Goal: Information Seeking & Learning: Check status

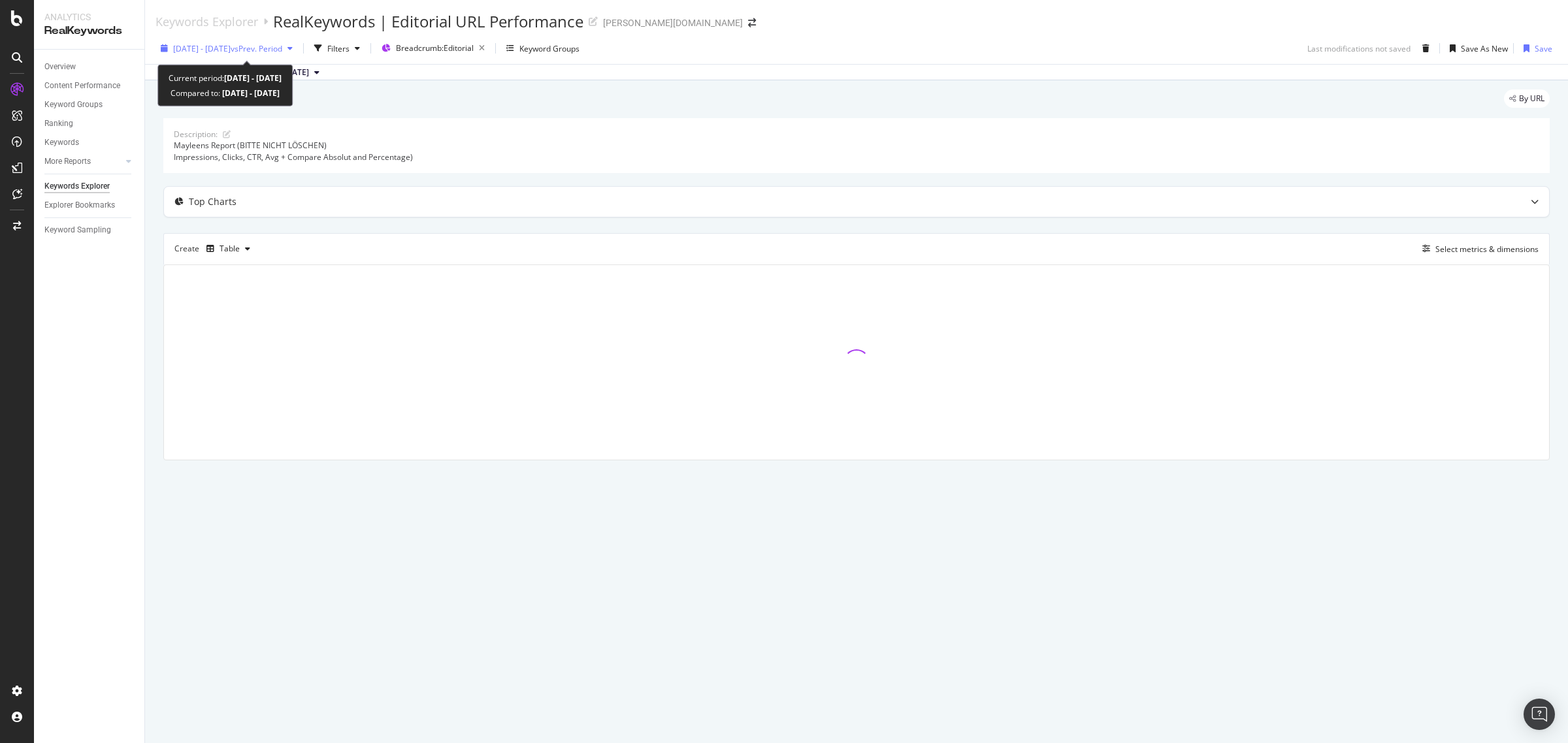
click at [217, 57] on div "[DATE] - [DATE] vs Prev. Period" at bounding box center [226, 48] width 142 height 20
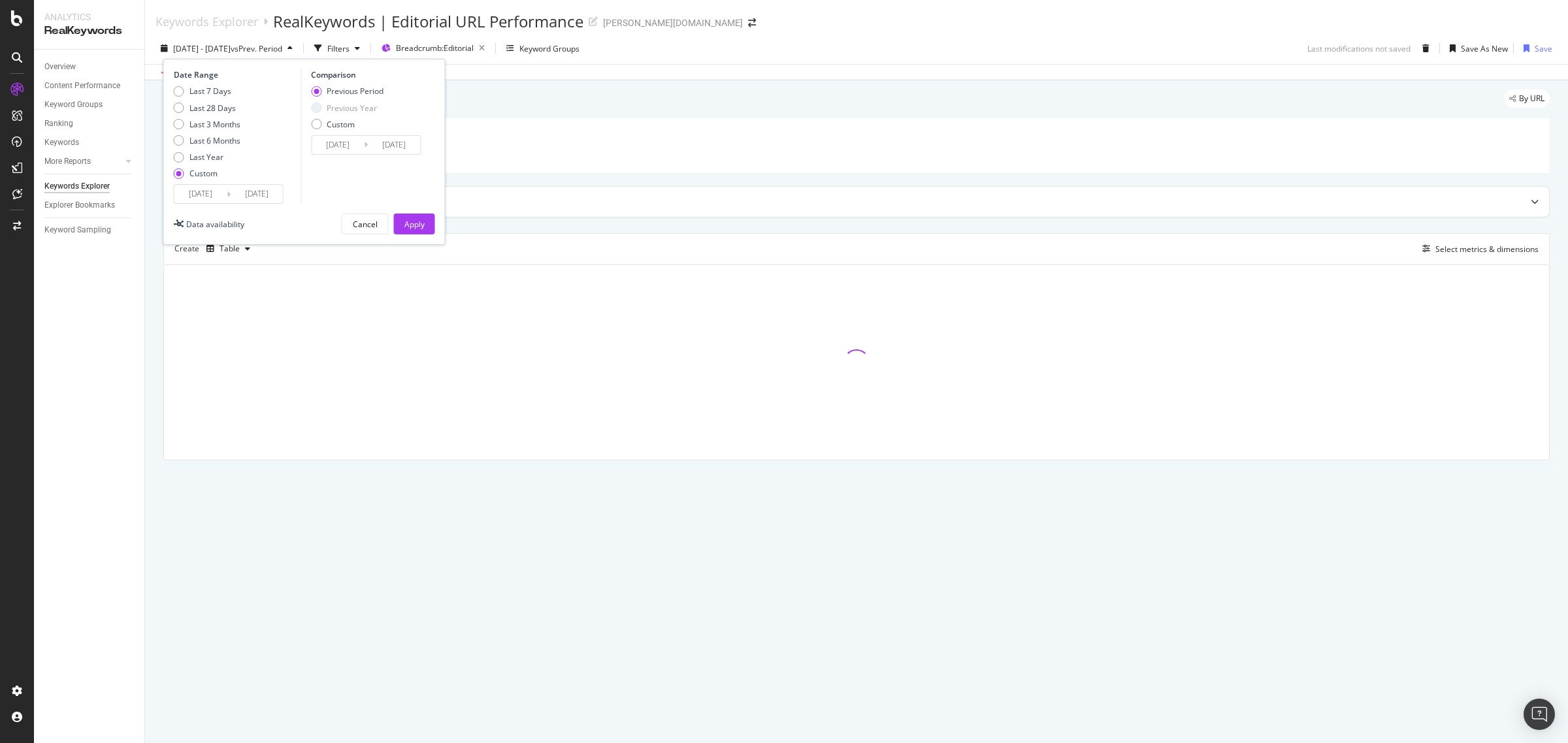
click at [218, 194] on input "[DATE]" at bounding box center [201, 194] width 52 height 18
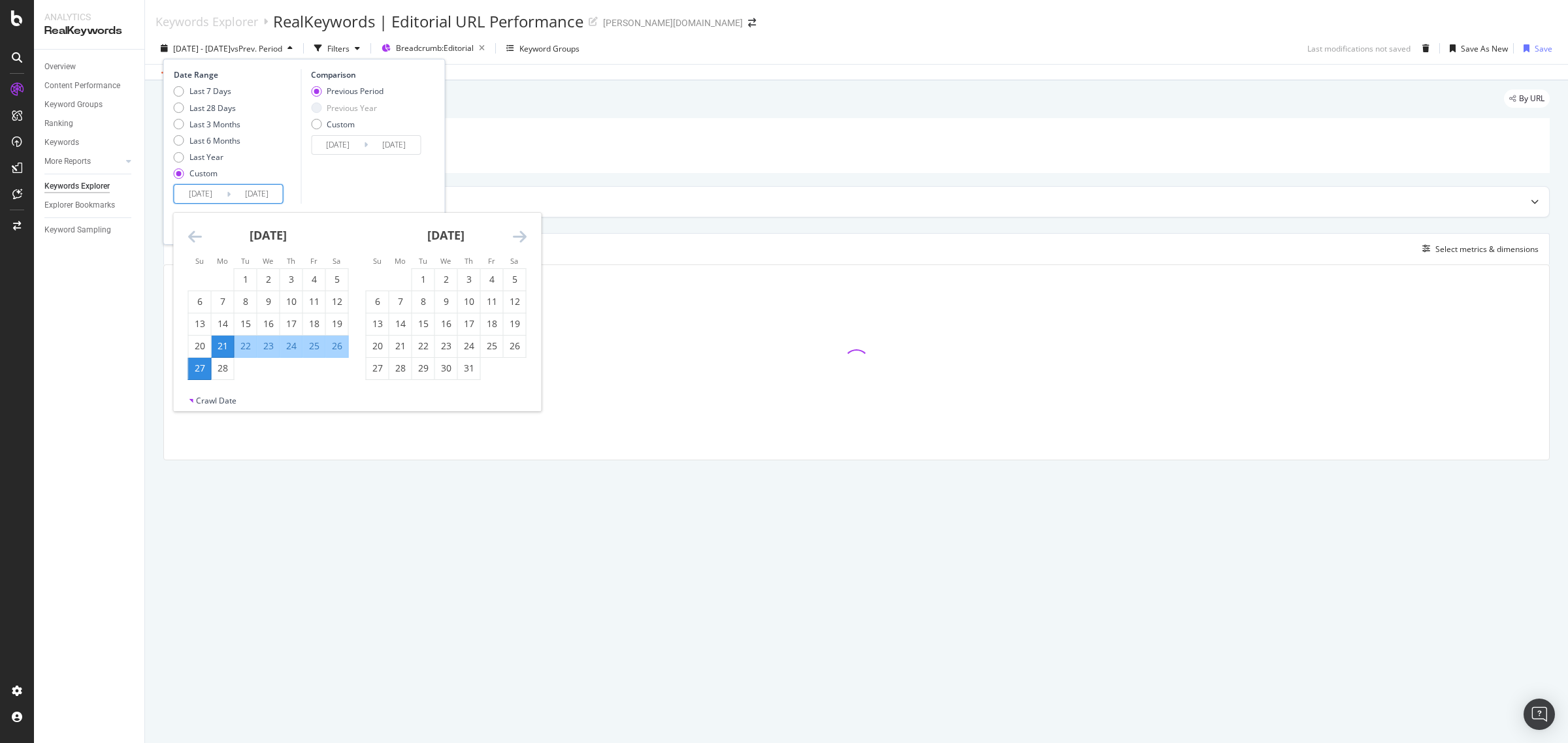
click at [519, 237] on icon "Move forward to switch to the next month." at bounding box center [519, 236] width 13 height 16
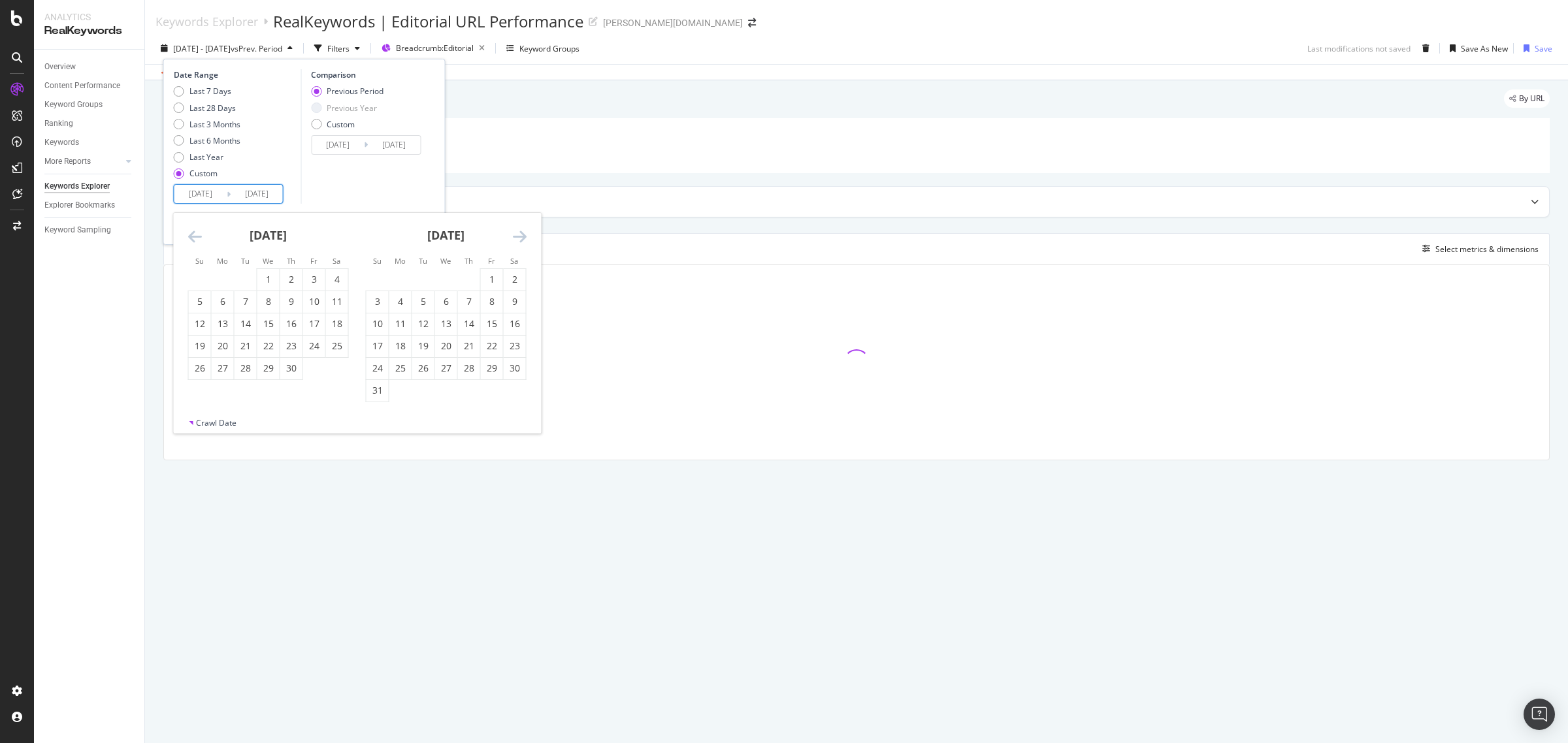
click at [519, 237] on icon "Move forward to switch to the next month." at bounding box center [519, 236] width 13 height 16
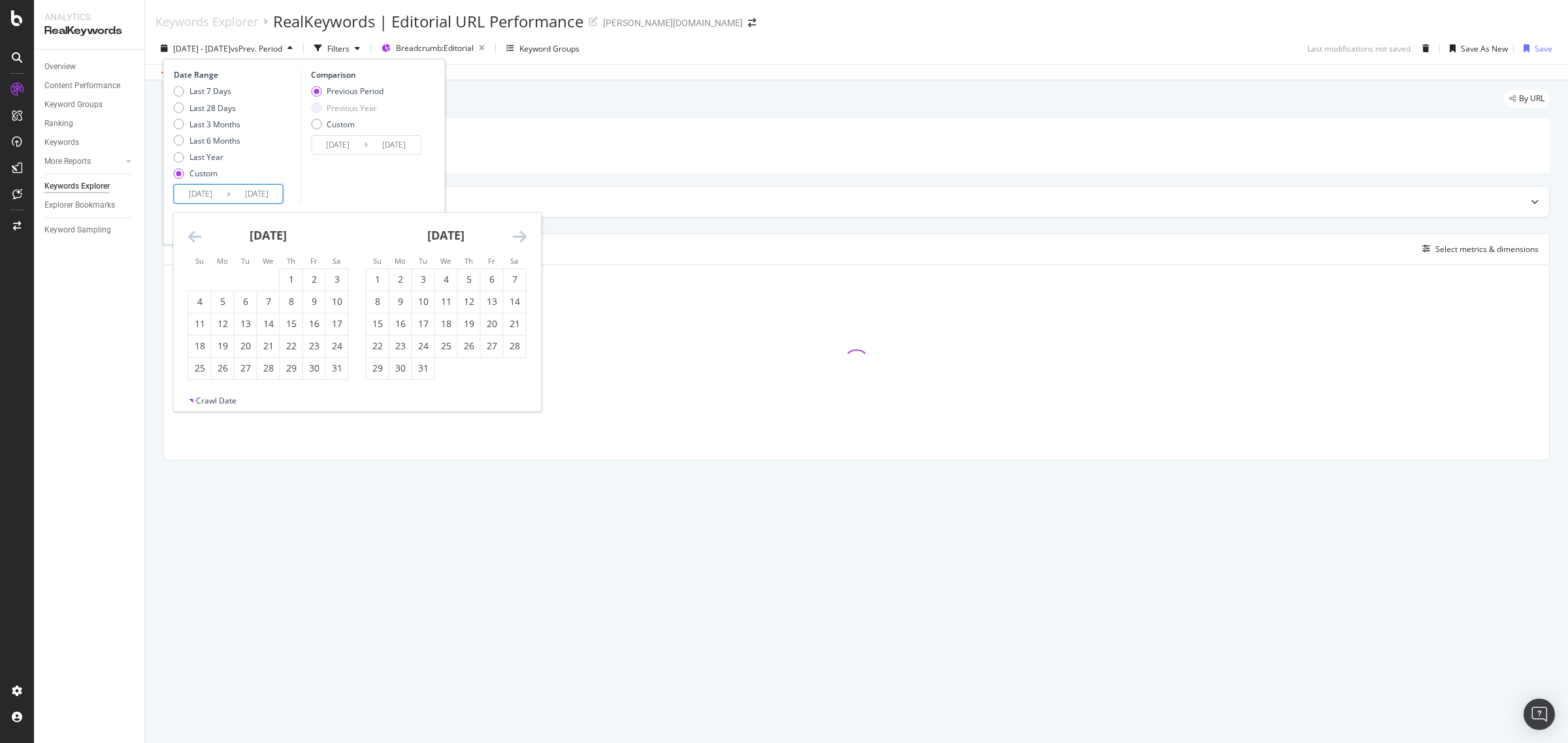
click at [519, 237] on icon "Move forward to switch to the next month." at bounding box center [519, 236] width 13 height 16
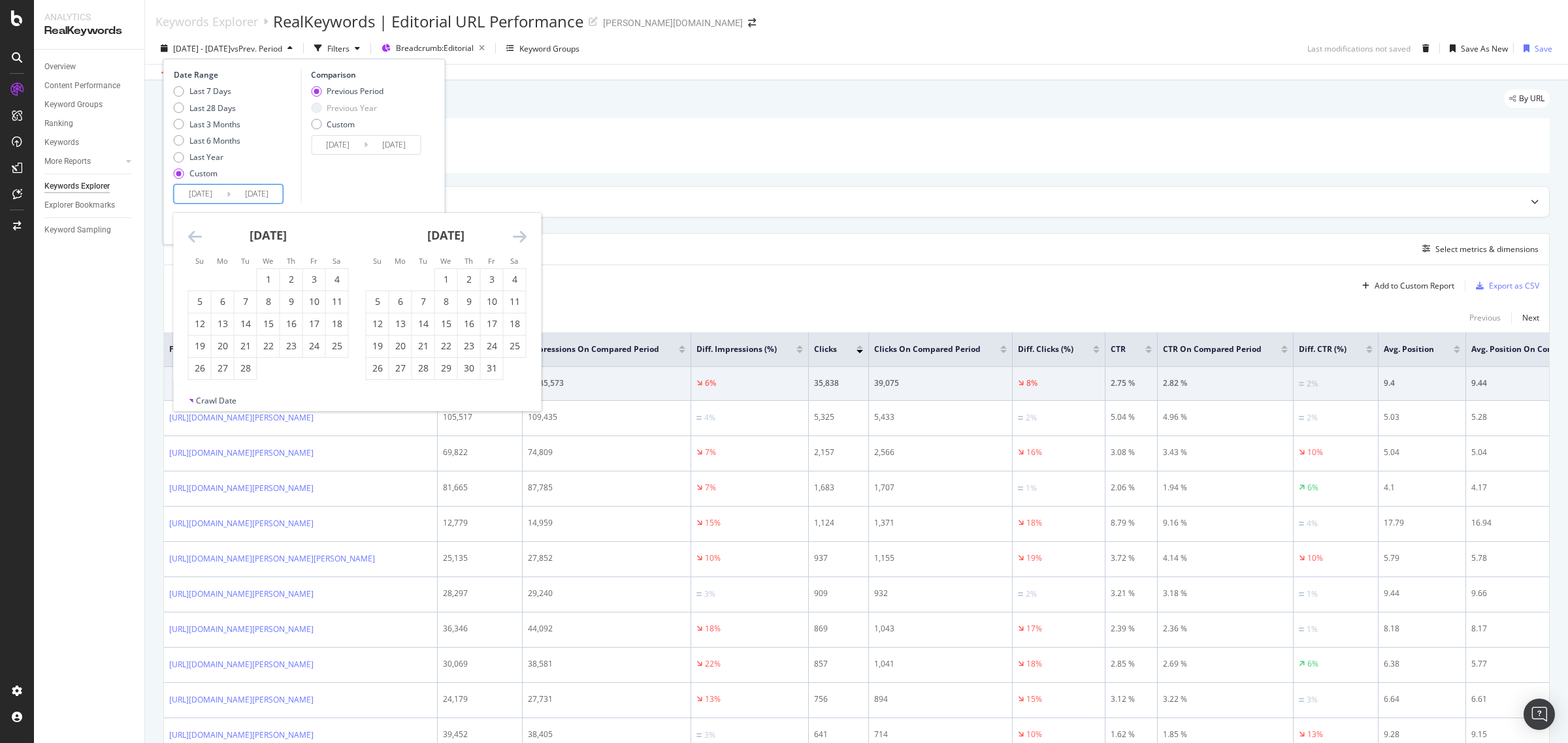
click at [519, 237] on icon "Move forward to switch to the next month." at bounding box center [519, 236] width 13 height 16
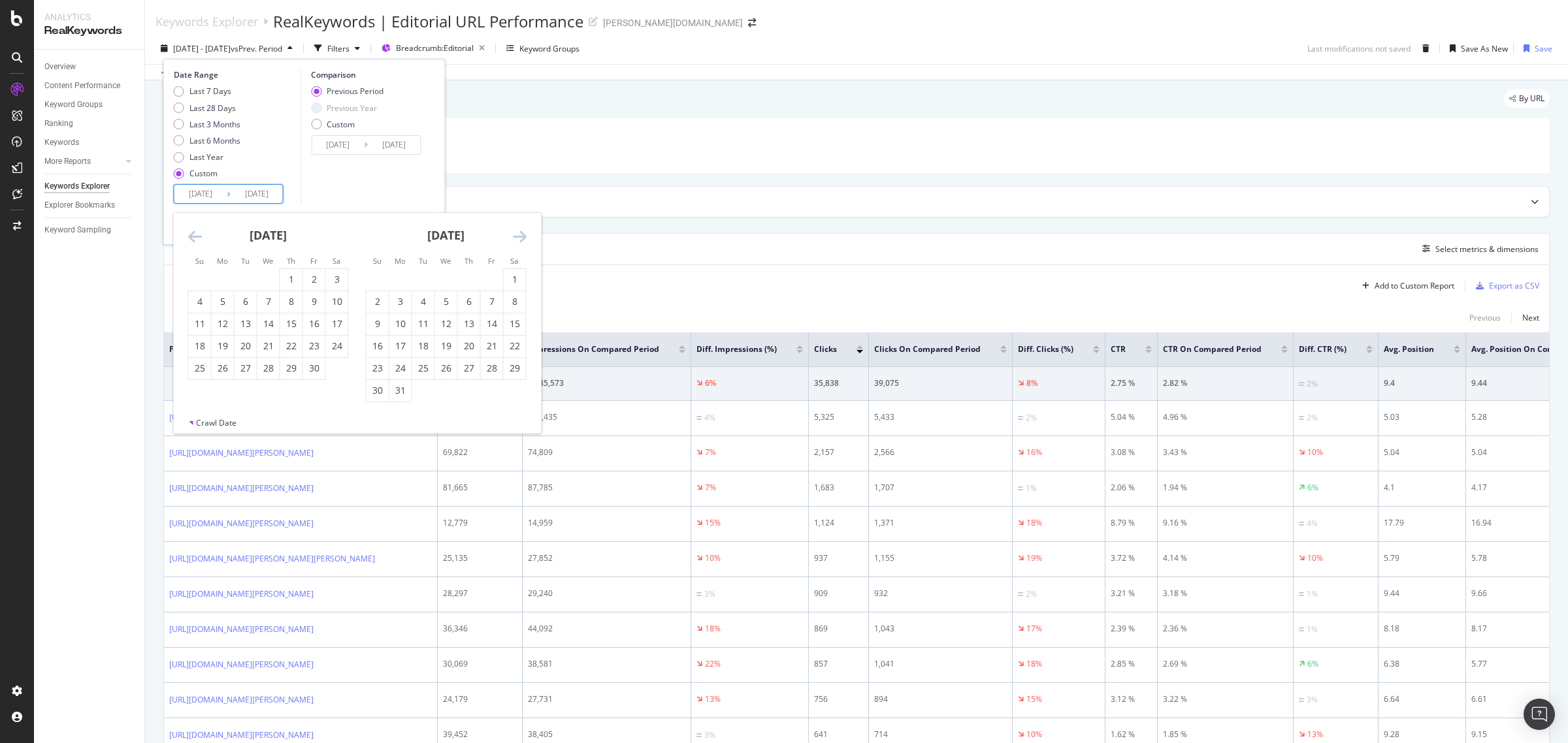
click at [519, 237] on icon "Move forward to switch to the next month." at bounding box center [519, 236] width 13 height 16
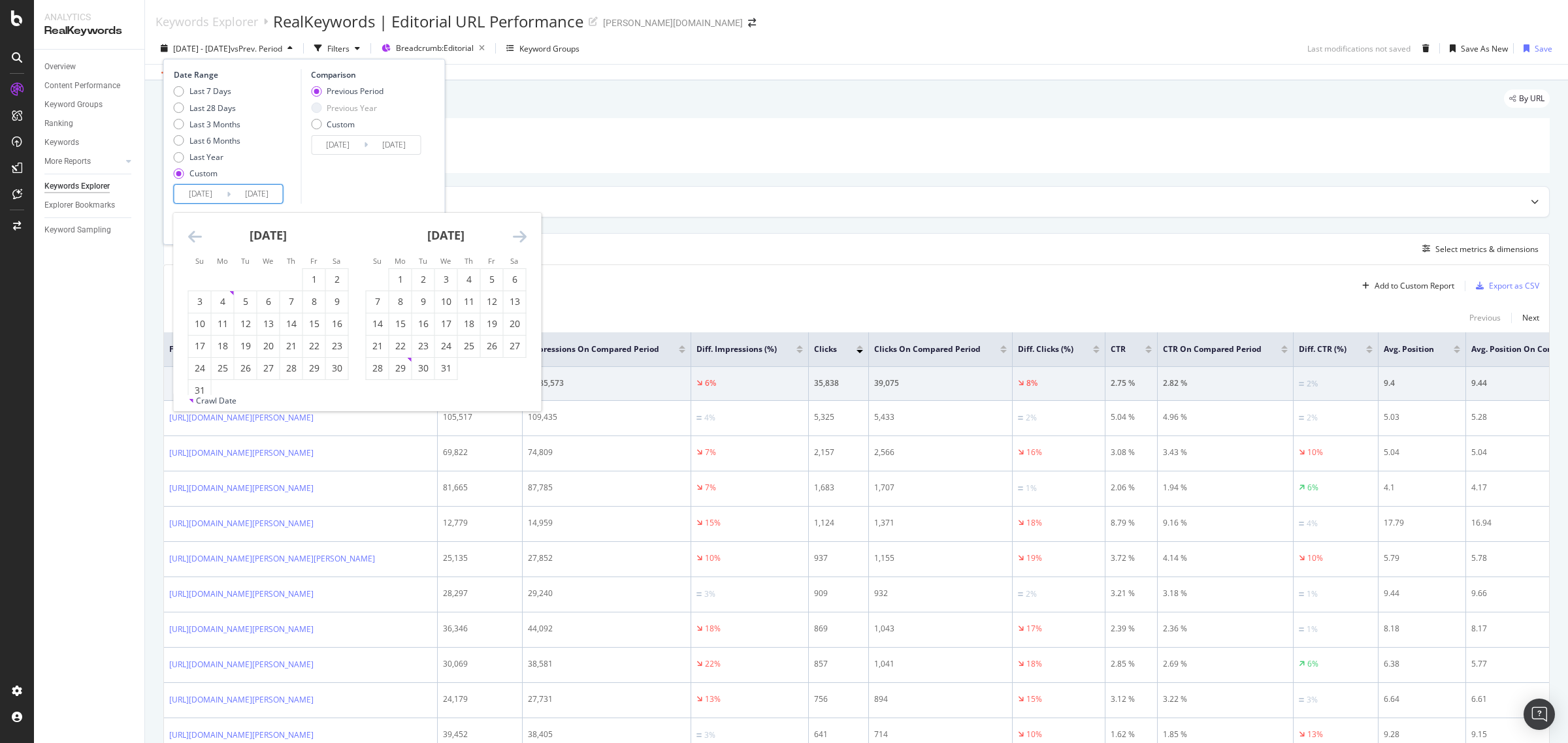
click at [519, 237] on icon "Move forward to switch to the next month." at bounding box center [519, 236] width 13 height 16
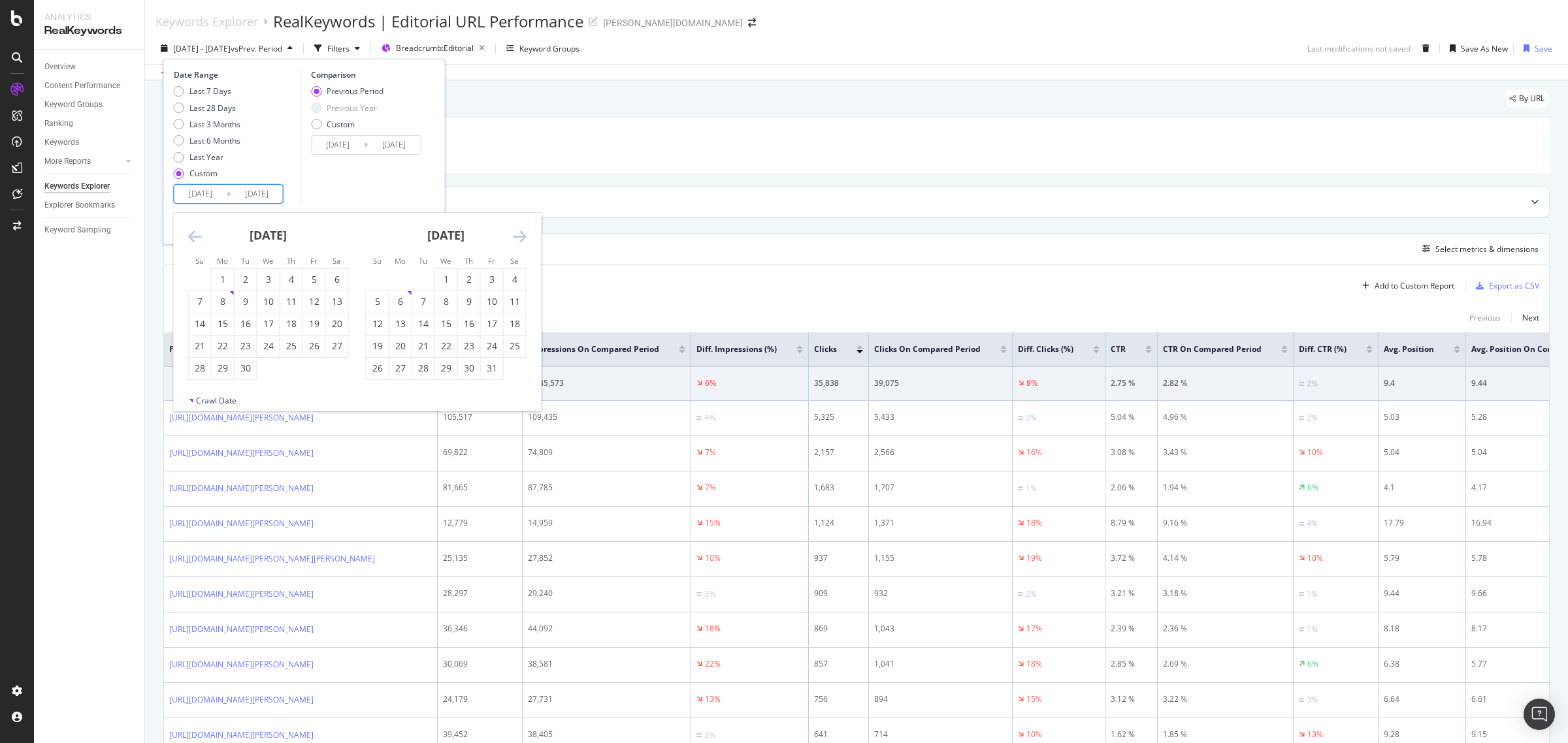
click at [519, 237] on icon "Move forward to switch to the next month." at bounding box center [519, 236] width 13 height 16
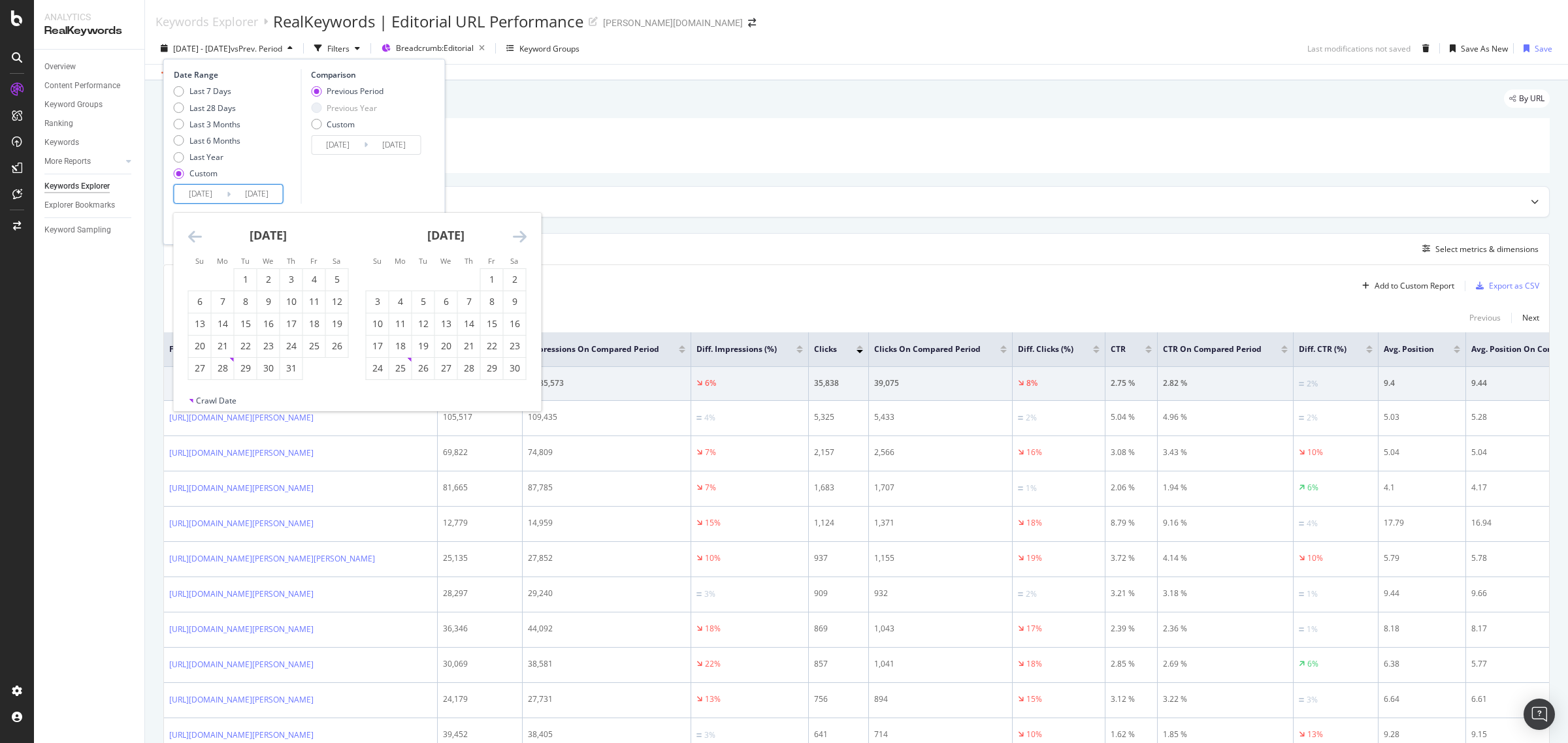
click at [519, 237] on icon "Move forward to switch to the next month." at bounding box center [519, 236] width 13 height 16
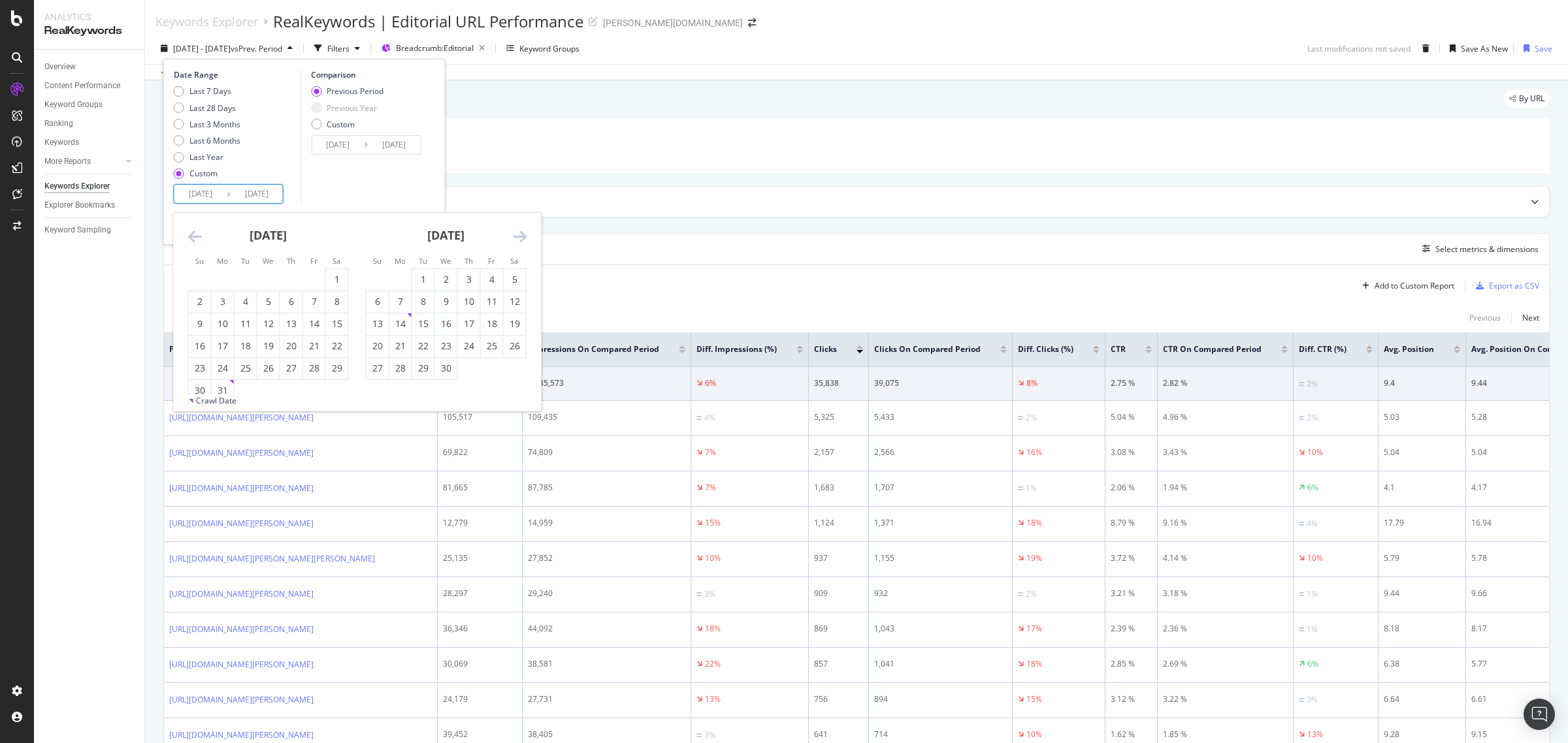
click at [519, 237] on icon "Move forward to switch to the next month." at bounding box center [519, 236] width 13 height 16
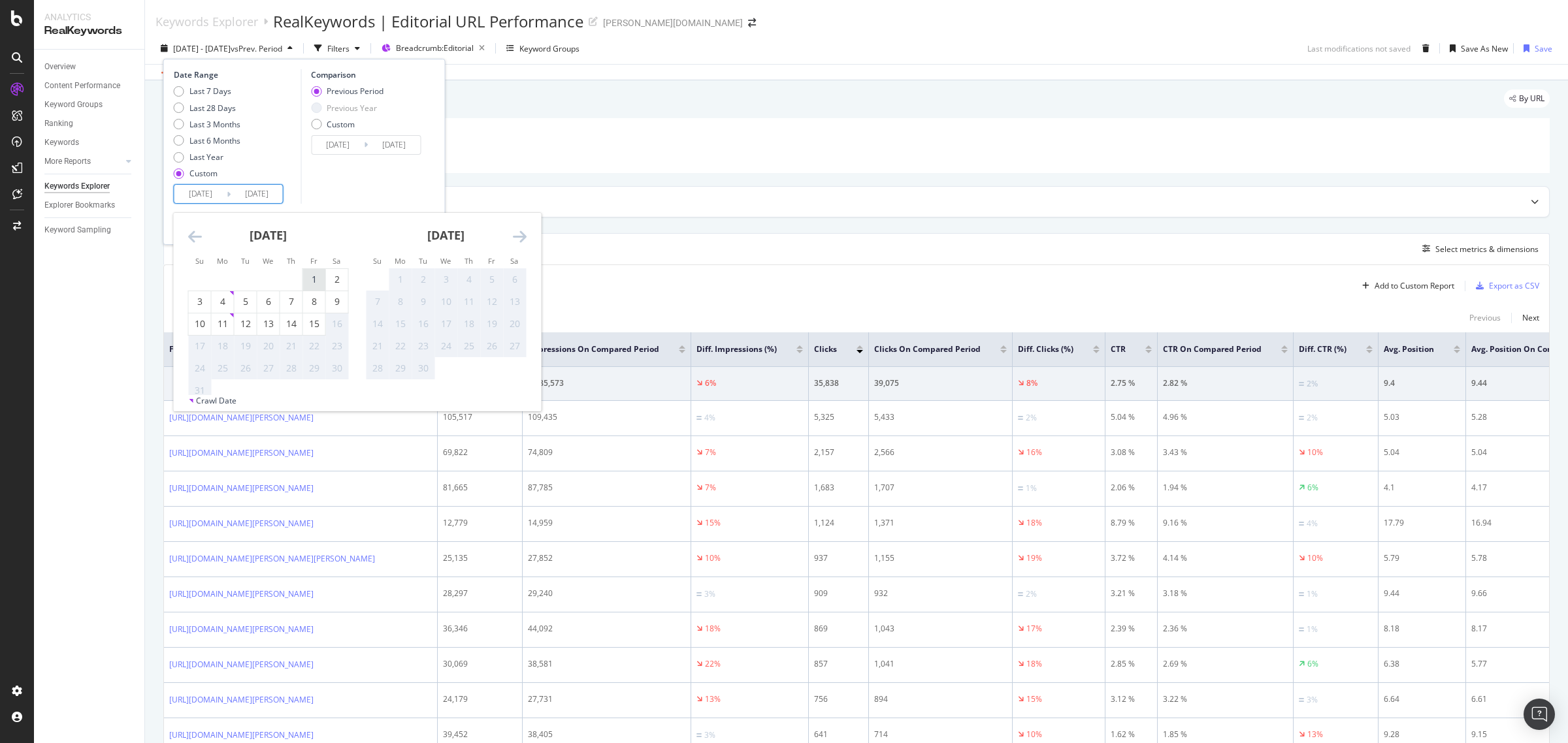
click at [313, 274] on div "1" at bounding box center [314, 279] width 22 height 13
type input "[DATE]"
click at [313, 327] on div "15" at bounding box center [314, 324] width 22 height 13
type input "[DATE]"
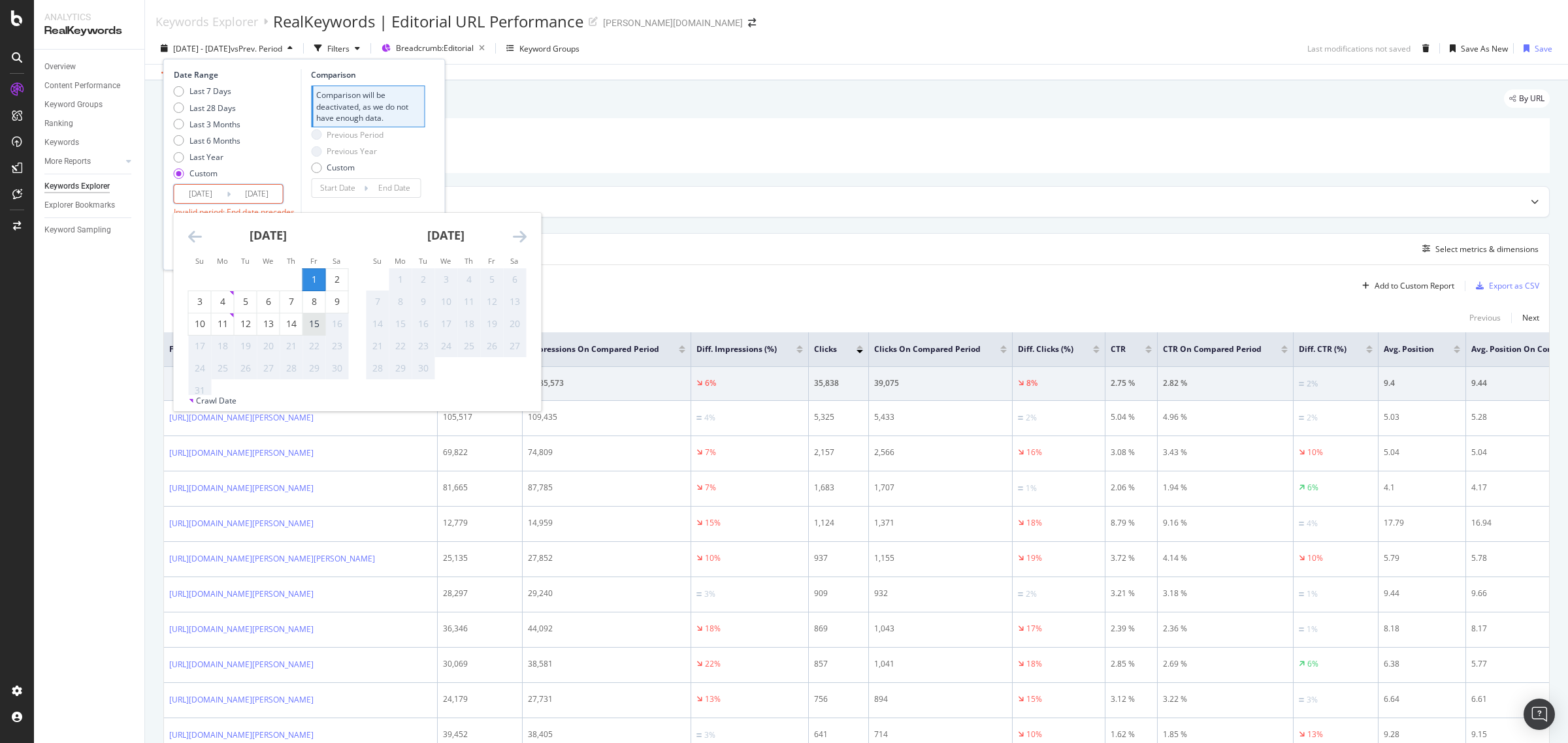
type input "[DATE]"
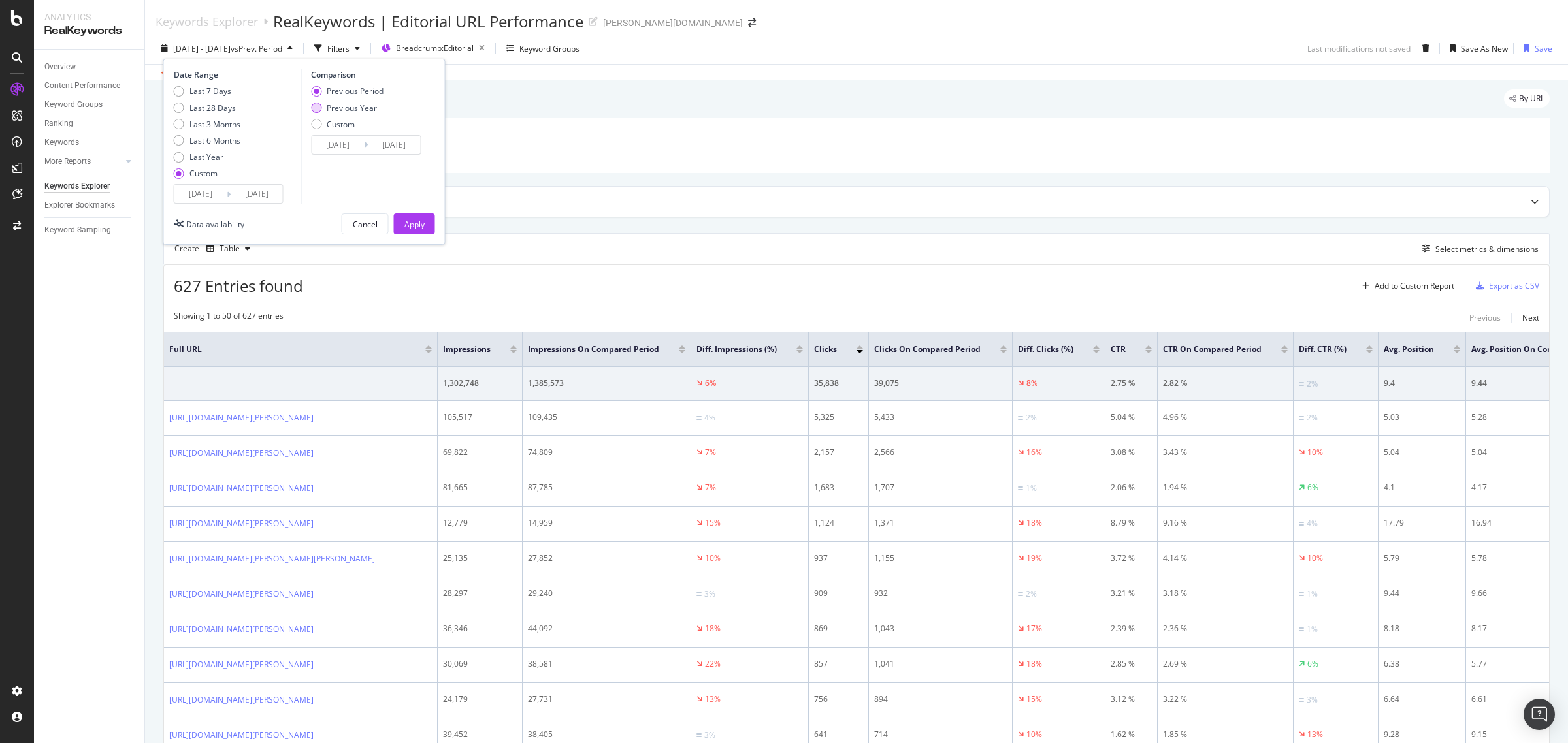
click at [342, 103] on div "Previous Year" at bounding box center [352, 108] width 50 height 11
type input "[DATE]"
click at [415, 218] on div "Apply" at bounding box center [414, 224] width 21 height 20
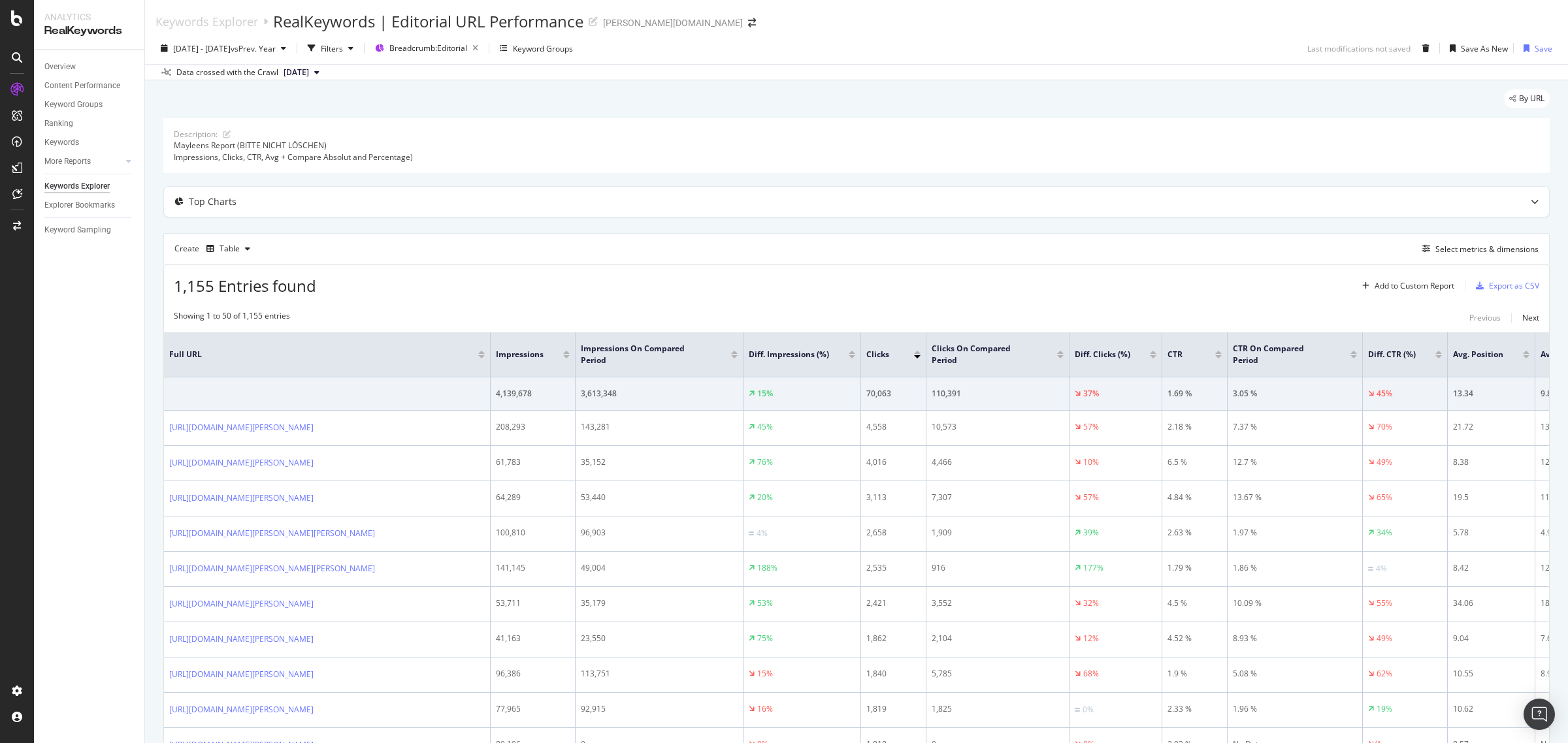
click at [916, 358] on div at bounding box center [917, 356] width 6 height 4
click at [231, 51] on span "[DATE] - [DATE]" at bounding box center [202, 49] width 57 height 11
click at [204, 192] on input "[DATE]" at bounding box center [201, 194] width 52 height 18
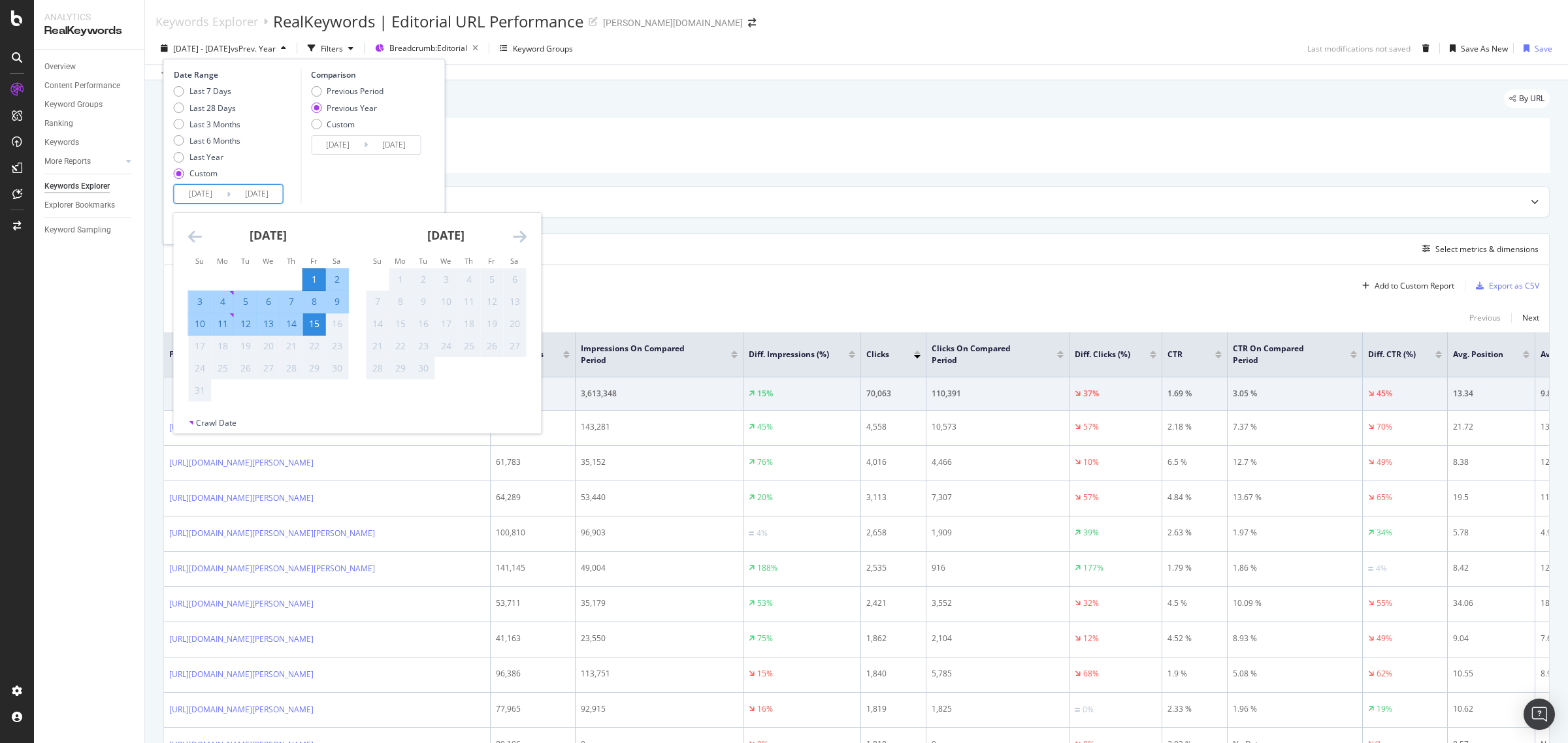
click at [191, 237] on icon "Move backward to switch to the previous month." at bounding box center [194, 236] width 13 height 16
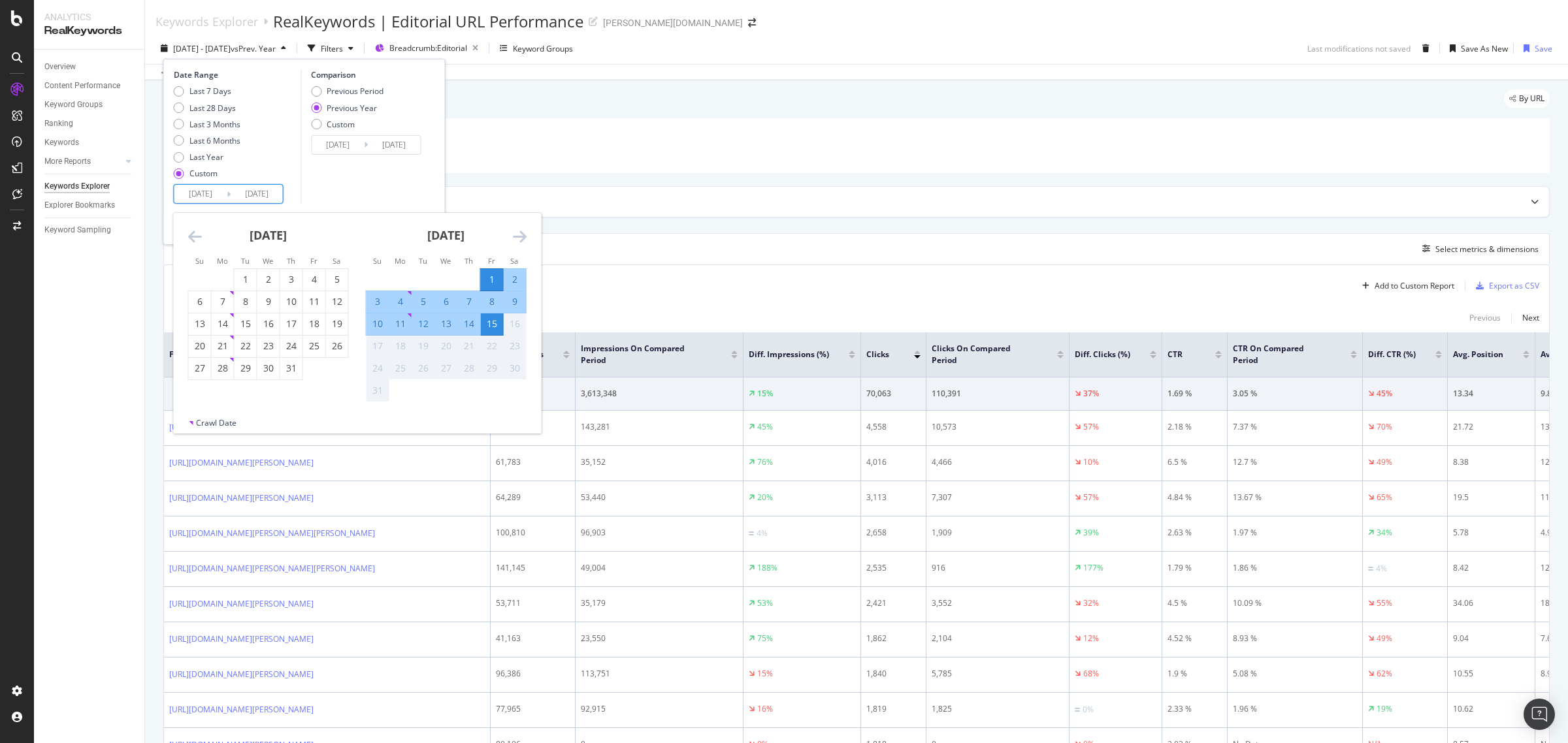
click at [191, 237] on icon "Move backward to switch to the previous month." at bounding box center [194, 236] width 13 height 16
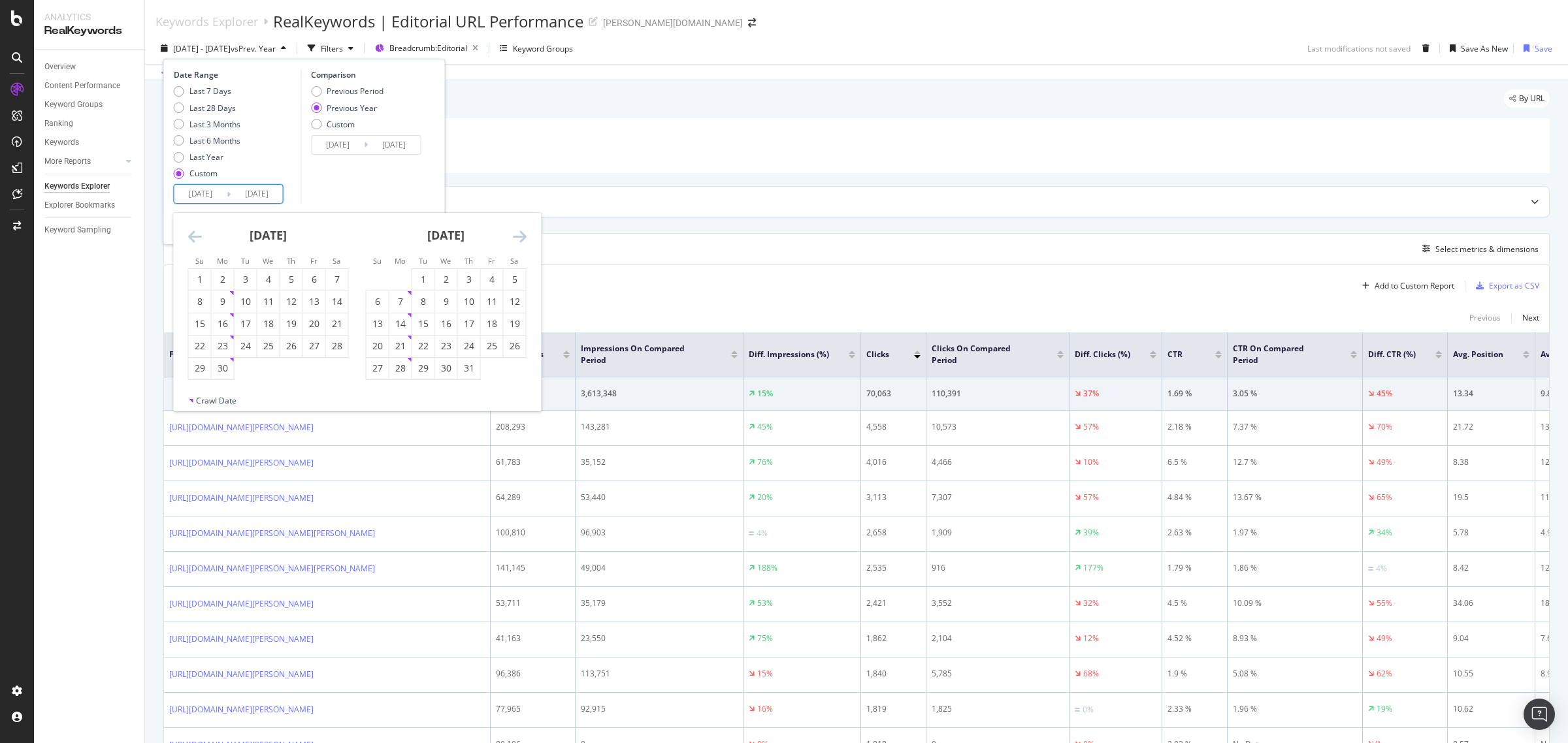
click at [191, 237] on icon "Move backward to switch to the previous month." at bounding box center [194, 236] width 13 height 16
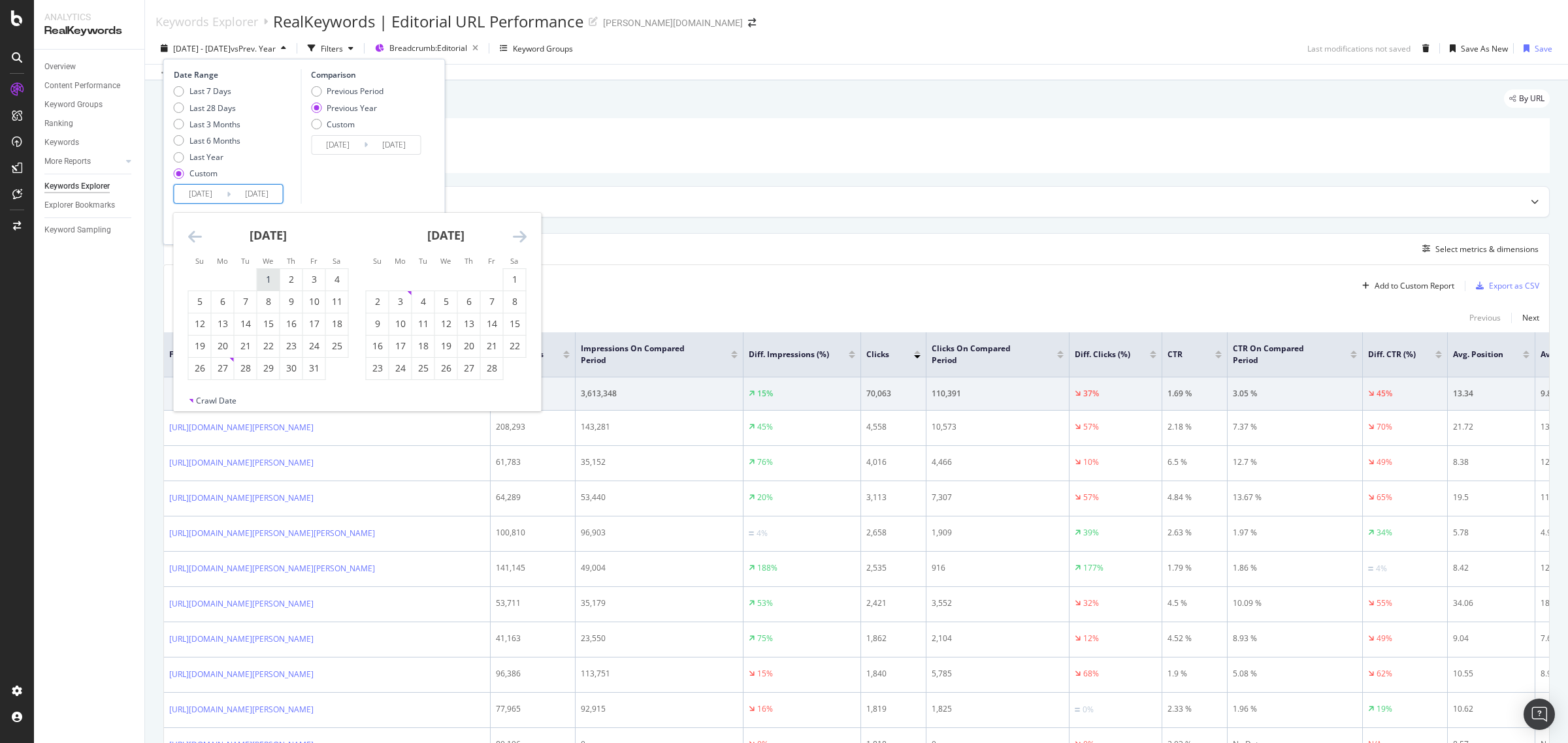
click at [269, 273] on div "1" at bounding box center [268, 279] width 22 height 13
type input "[DATE]"
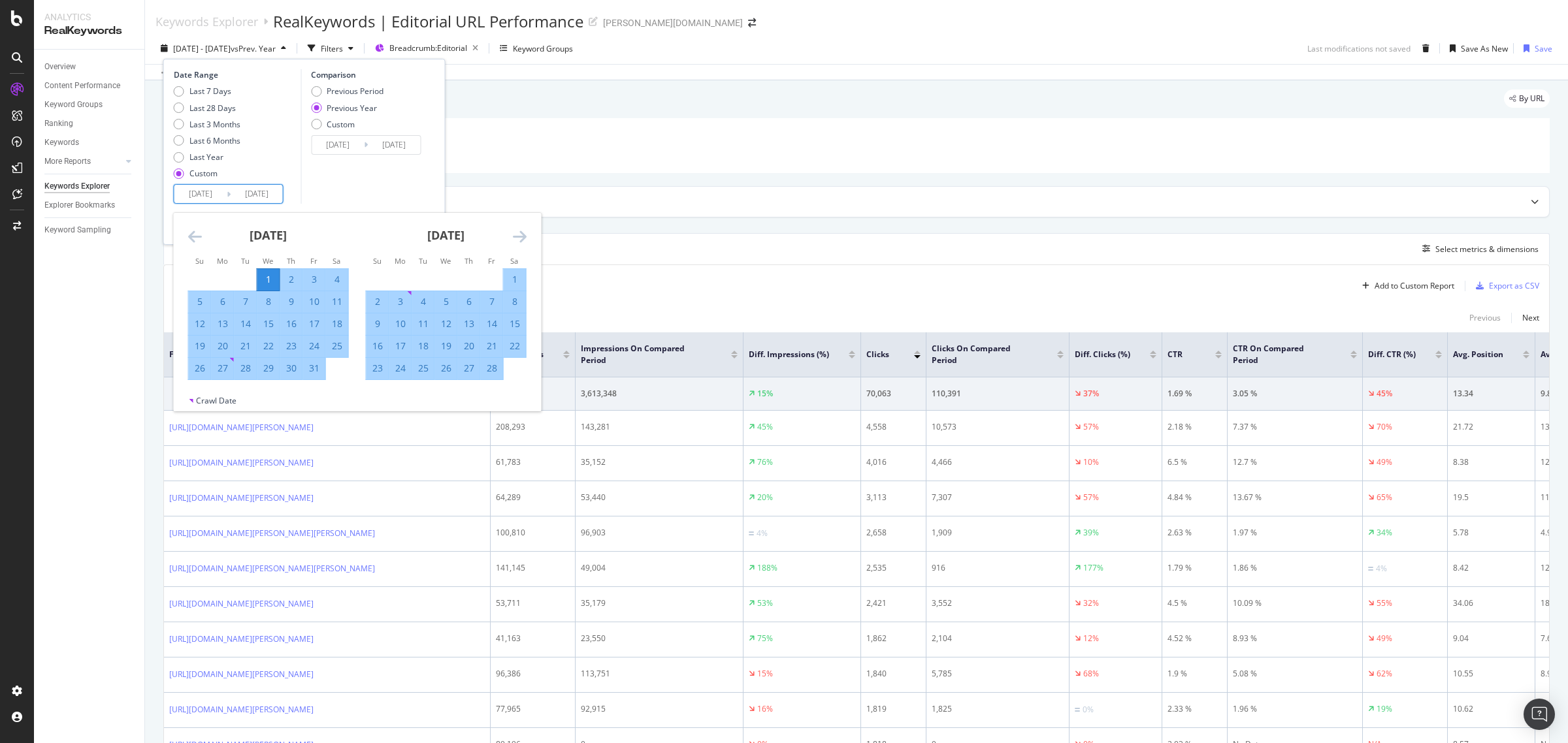
click at [526, 232] on div "[DATE] 1 2 3 4 5 6 7 8 9 10 11 12 13 14 15 16 17 18 19 20 21 22 23 24 25 26 27 …" at bounding box center [446, 296] width 178 height 167
click at [521, 236] on icon "Move forward to switch to the next month." at bounding box center [519, 236] width 13 height 16
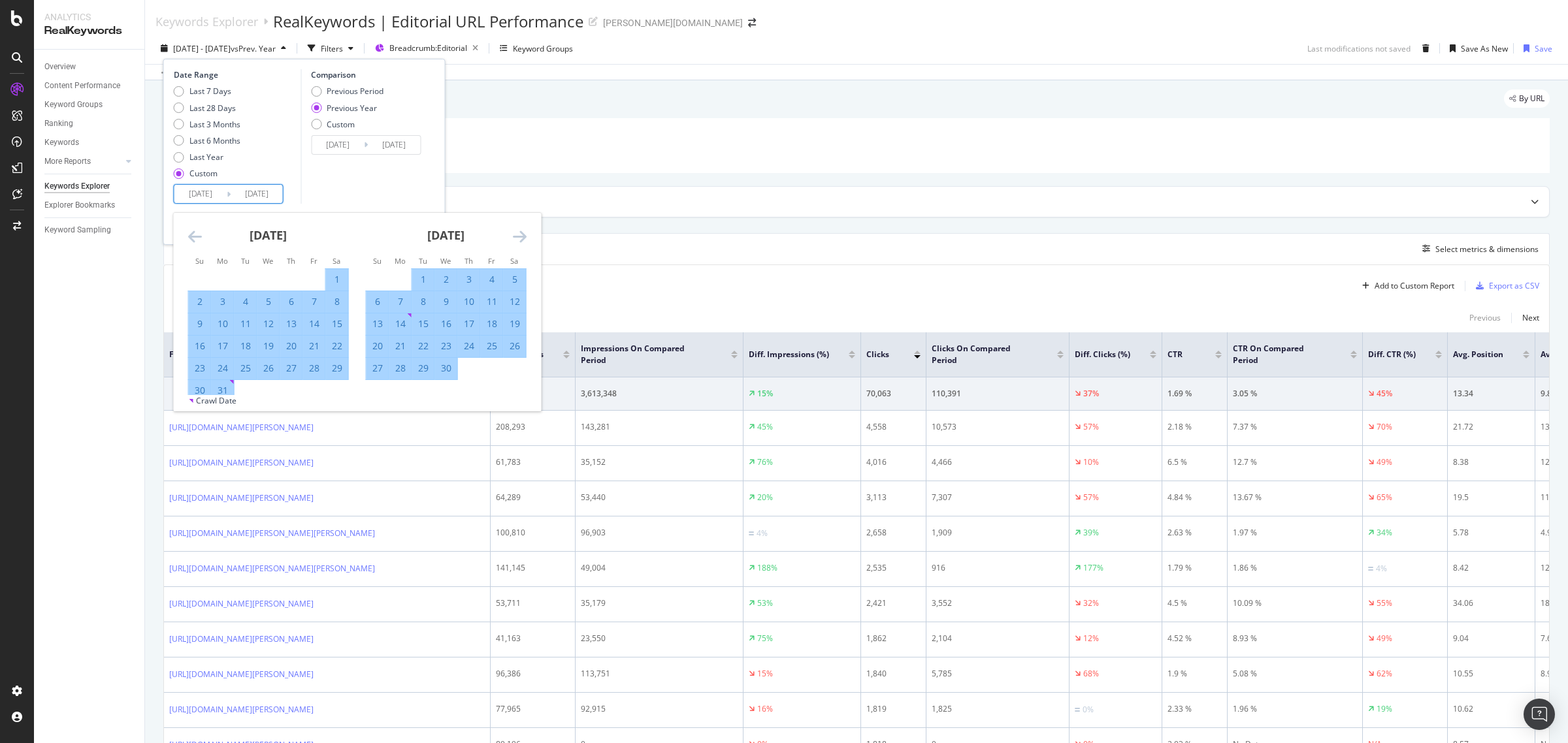
click at [521, 236] on icon "Move forward to switch to the next month." at bounding box center [519, 236] width 13 height 16
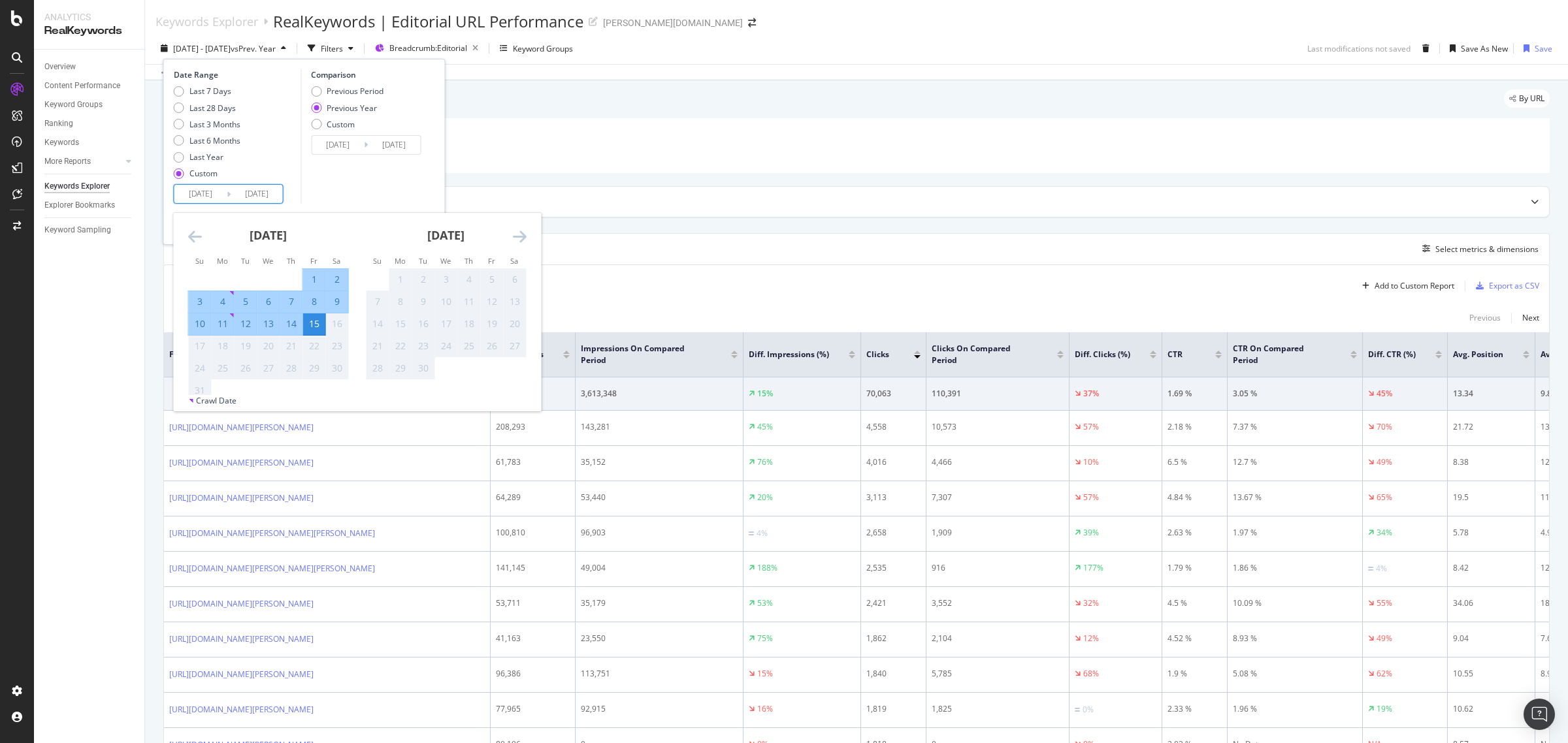
click at [313, 325] on div "15" at bounding box center [314, 324] width 22 height 13
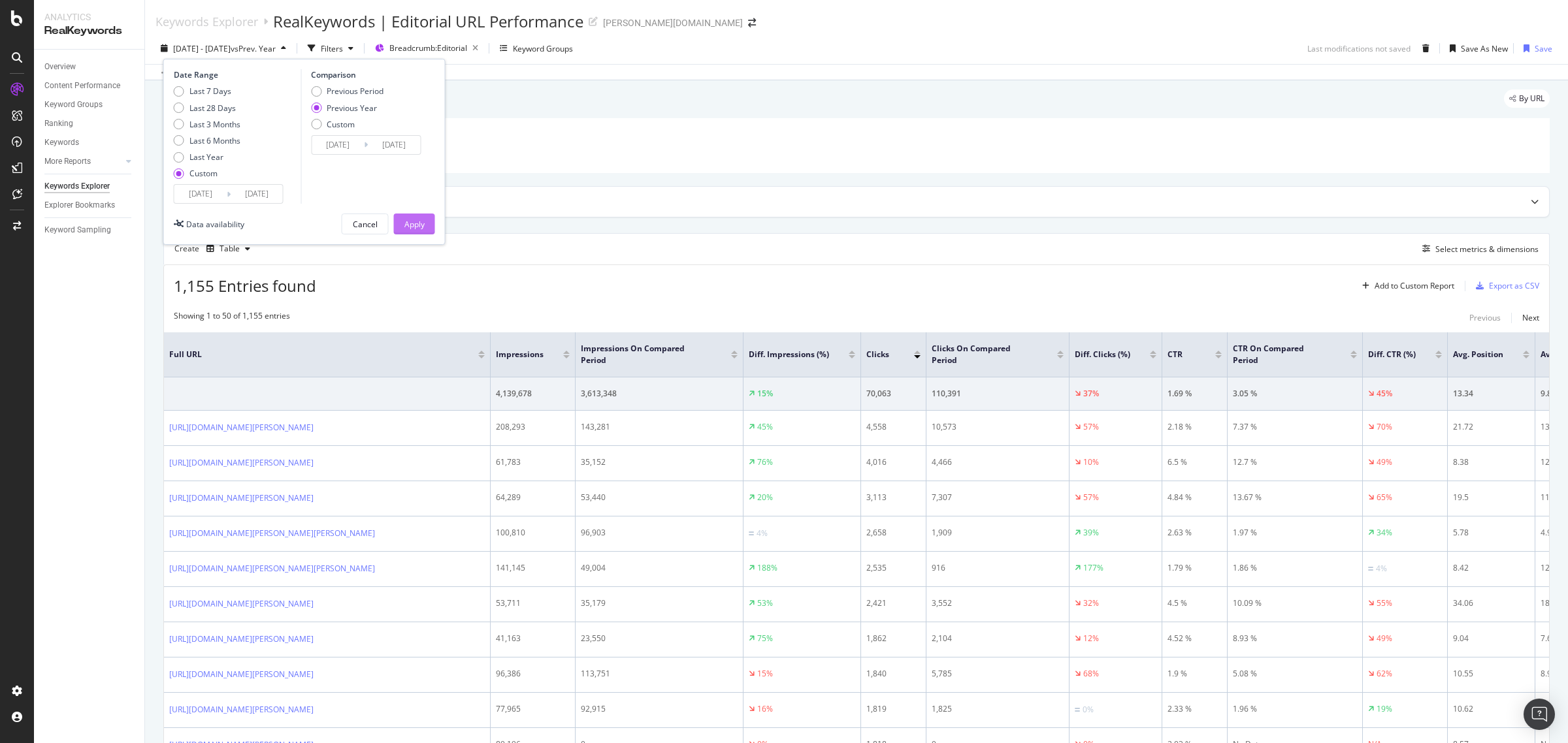
click at [407, 228] on div "Apply" at bounding box center [414, 224] width 21 height 11
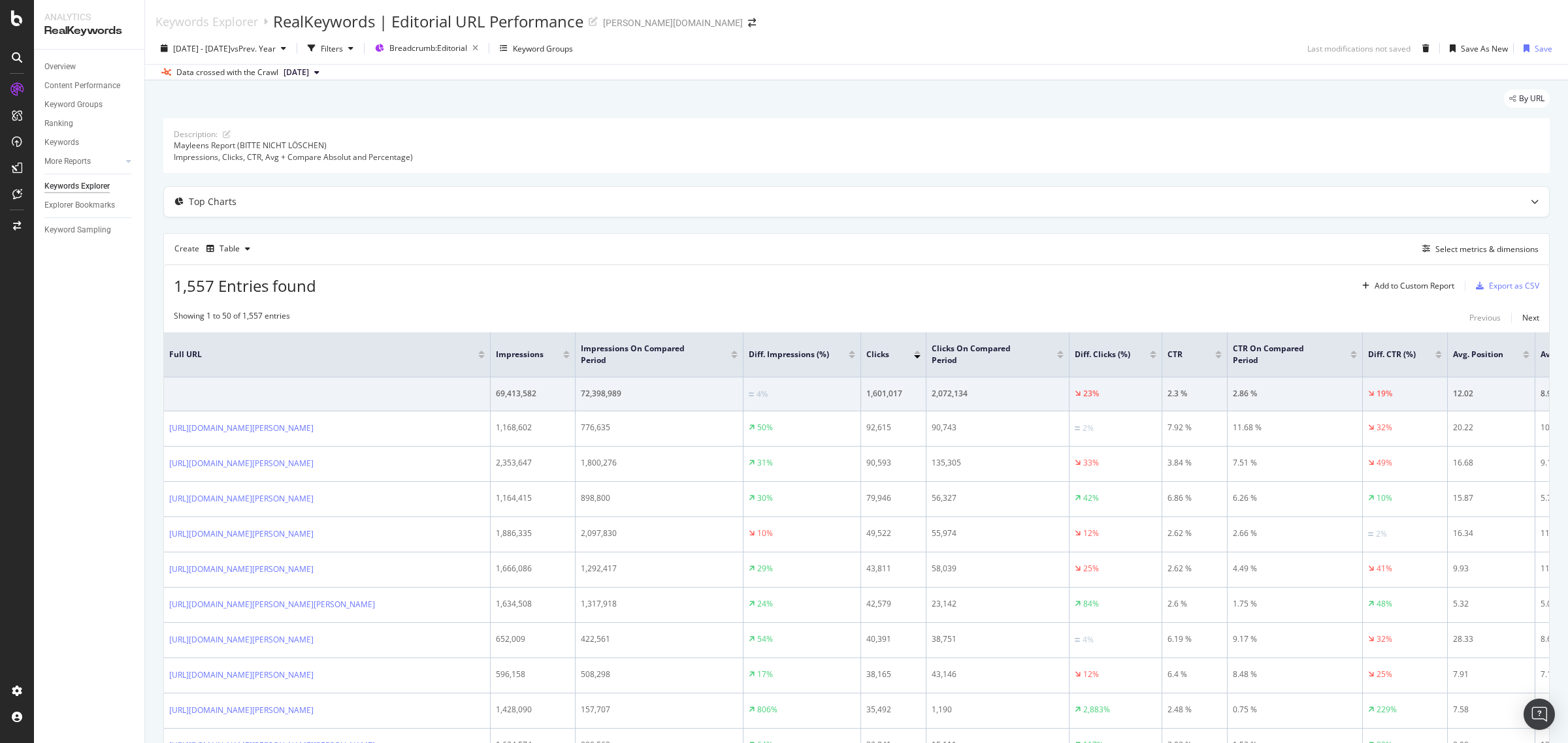
click at [918, 357] on div at bounding box center [917, 356] width 6 height 4
